Goal: Task Accomplishment & Management: Manage account settings

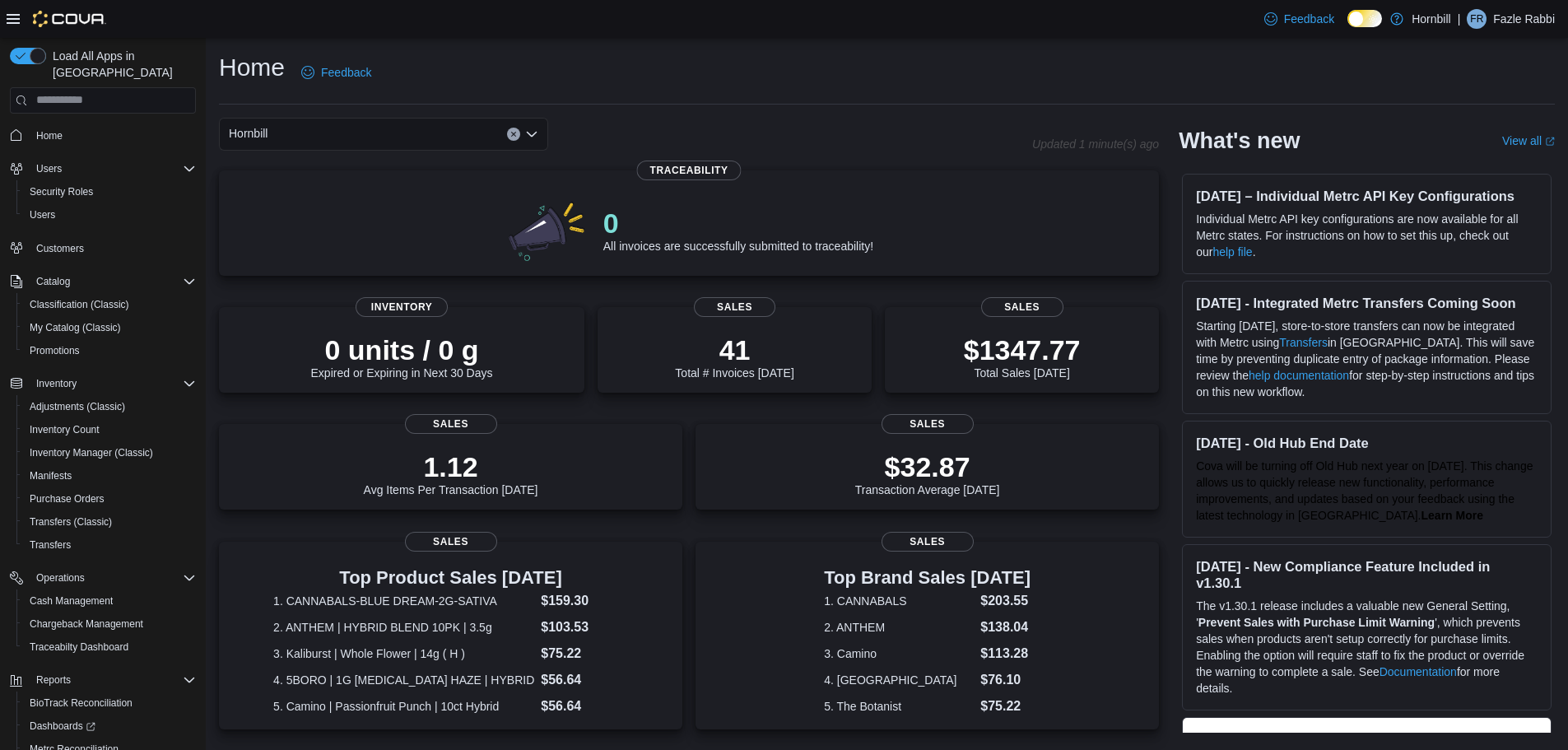
click at [1512, 7] on div "Feedback Dark Mode Hornbill | FR Fazle Rabbi" at bounding box center [1406, 19] width 297 height 33
click at [1510, 17] on p "Fazle Rabbi" at bounding box center [1524, 18] width 62 height 20
click at [1454, 153] on span "Sign Out" at bounding box center [1448, 161] width 45 height 17
